Goal: Task Accomplishment & Management: Use online tool/utility

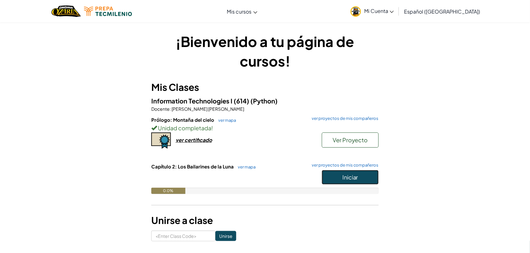
click at [359, 182] on button "Iniciar" at bounding box center [350, 177] width 57 height 15
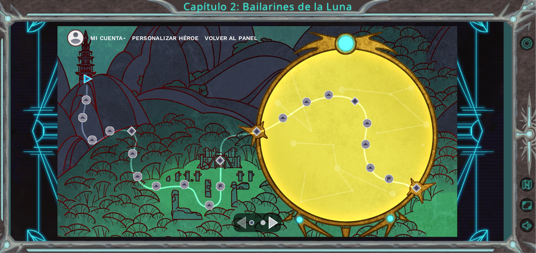
click at [239, 222] on div "Navigate to the previous page" at bounding box center [241, 223] width 9 height 13
click at [271, 223] on div "Navigate to the next page" at bounding box center [273, 223] width 9 height 13
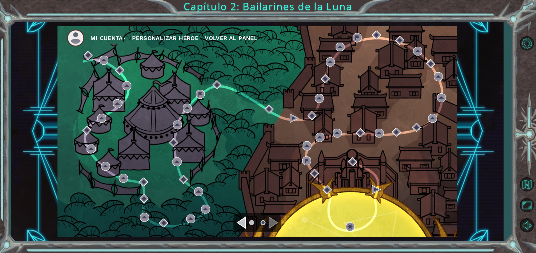
click at [244, 224] on div "Navigate to the previous page" at bounding box center [241, 223] width 9 height 13
